Goal: Information Seeking & Learning: Check status

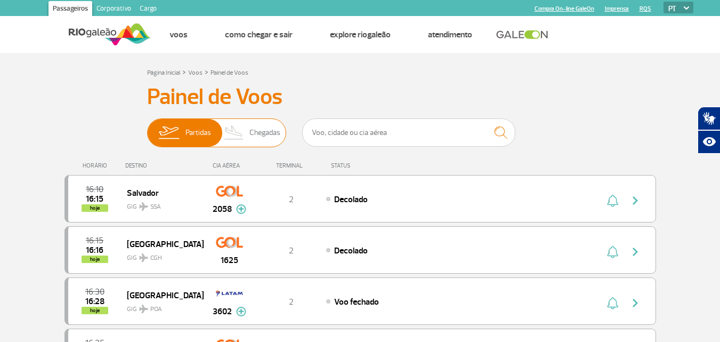
click at [257, 135] on span "Chegadas" at bounding box center [264, 133] width 31 height 28
click at [147, 127] on input "Partidas Chegadas" at bounding box center [147, 127] width 0 height 0
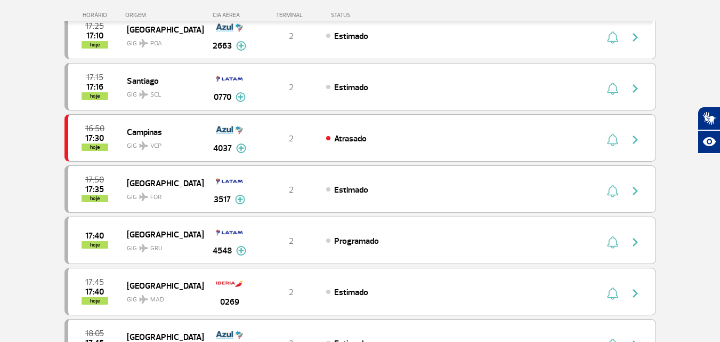
scroll to position [373, 0]
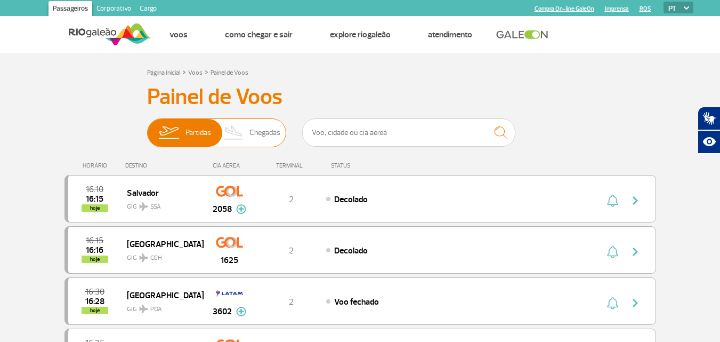
click at [190, 127] on span "Partidas" at bounding box center [198, 133] width 26 height 28
click at [147, 127] on input "Partidas Chegadas" at bounding box center [147, 127] width 0 height 0
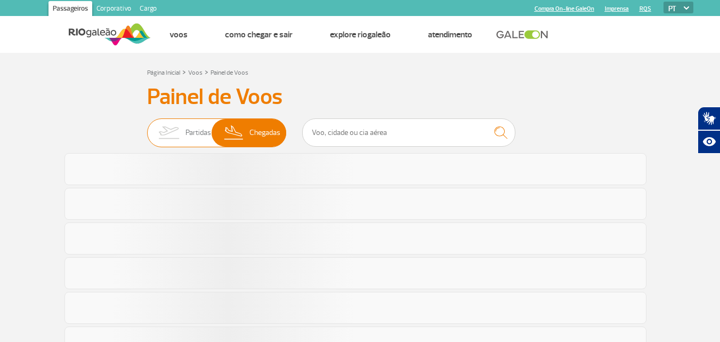
click at [231, 133] on img at bounding box center [234, 133] width 31 height 28
click at [147, 127] on input "Partidas Chegadas" at bounding box center [147, 127] width 0 height 0
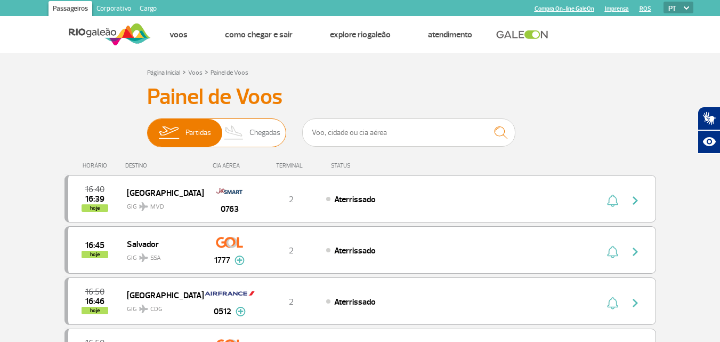
click at [241, 128] on img at bounding box center [234, 133] width 31 height 28
click at [147, 127] on input "Partidas Chegadas" at bounding box center [147, 127] width 0 height 0
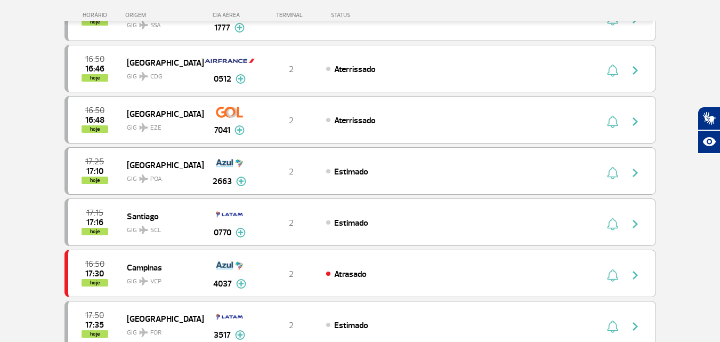
scroll to position [267, 0]
